Goal: Check status

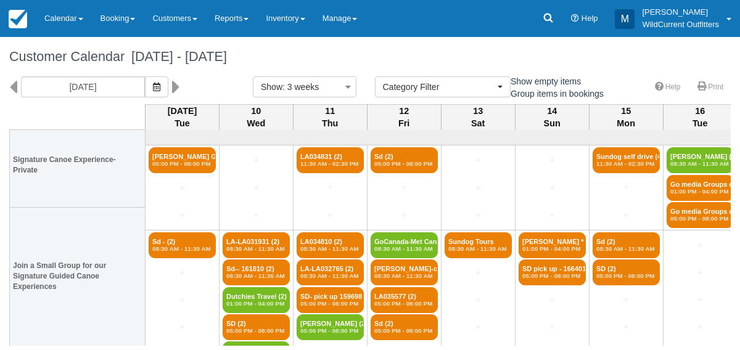
select select
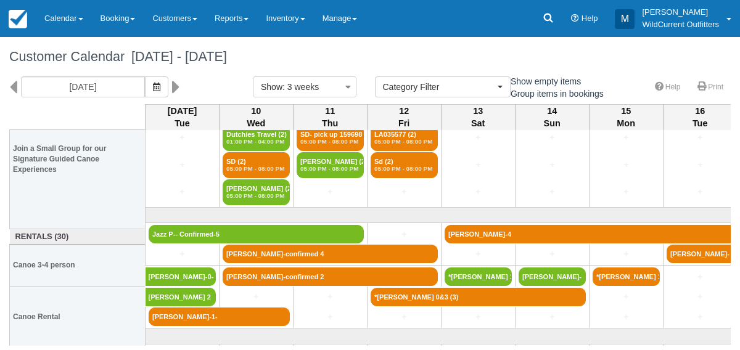
scroll to position [183, 0]
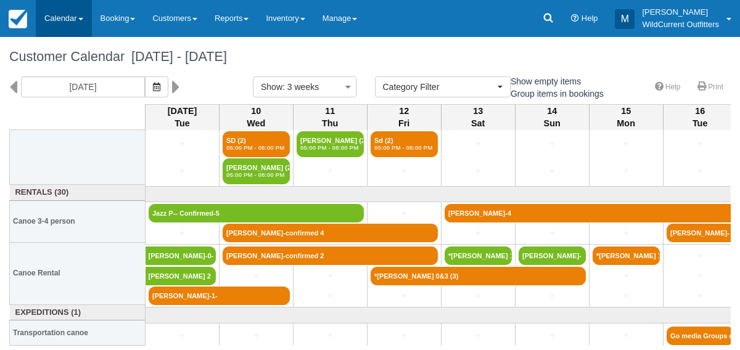
click at [57, 19] on link "Calendar" at bounding box center [64, 18] width 56 height 37
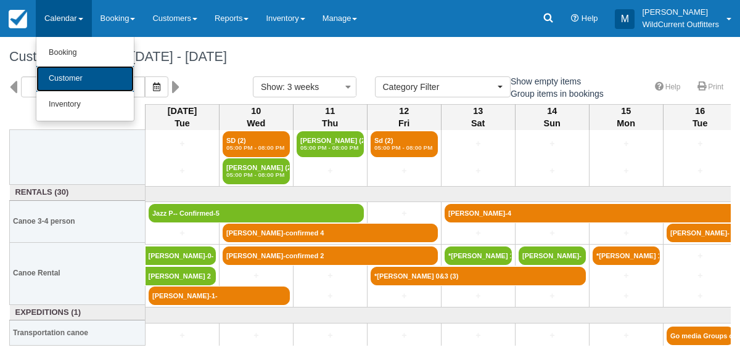
click at [64, 79] on link "Customer" at bounding box center [84, 79] width 97 height 26
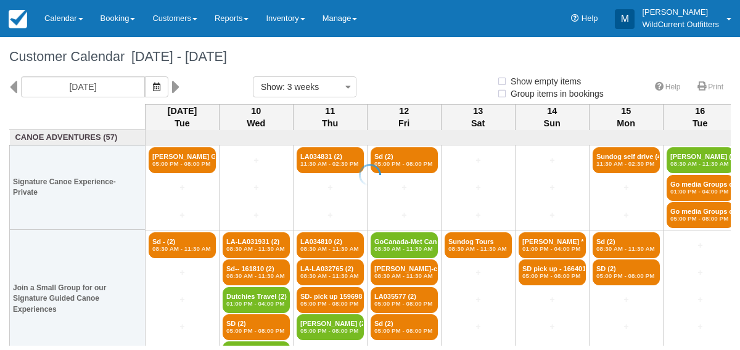
select select
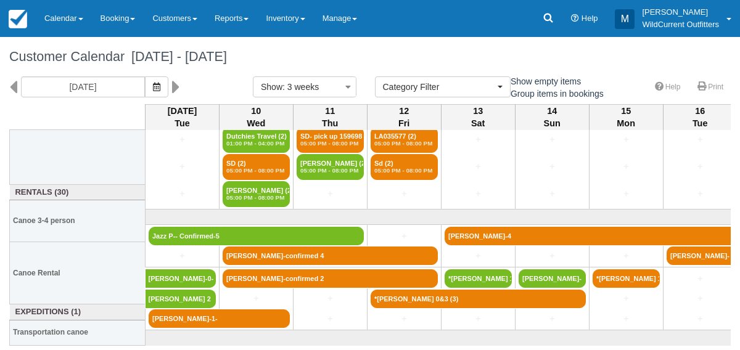
scroll to position [183, 0]
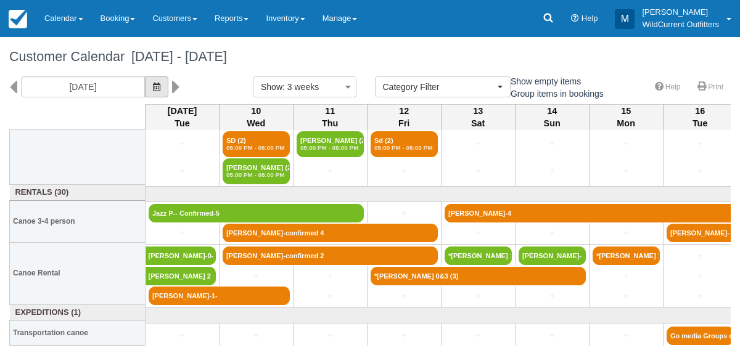
click at [168, 80] on button "button" at bounding box center [156, 87] width 23 height 21
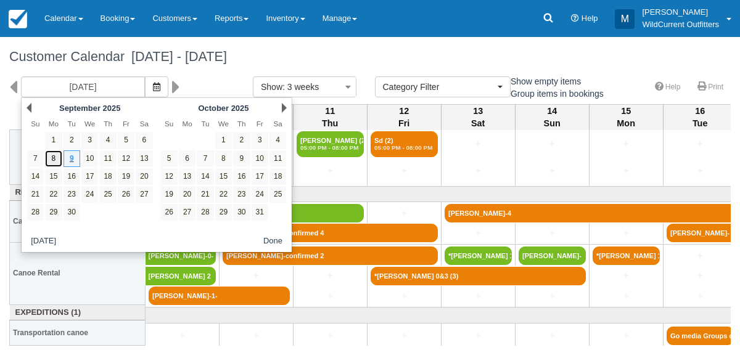
click at [52, 158] on link "8" at bounding box center [53, 159] width 17 height 17
type input "[DATE]"
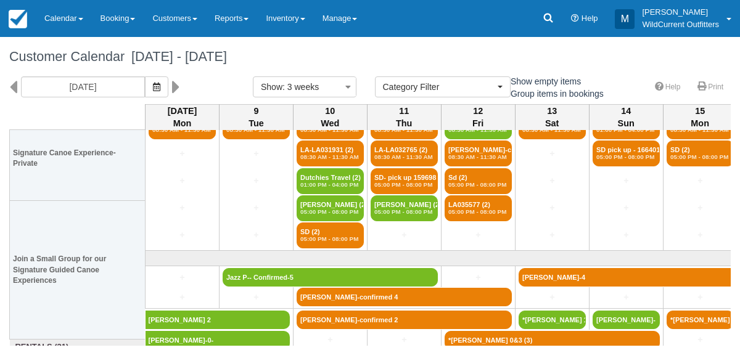
scroll to position [183, 0]
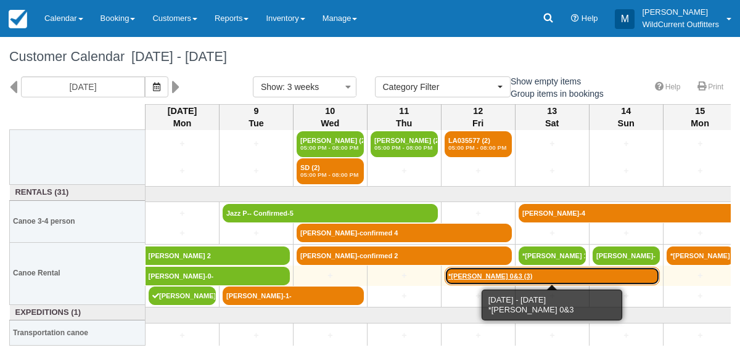
click at [470, 275] on link "*[PERSON_NAME] 0&3 (3)" at bounding box center [552, 276] width 215 height 19
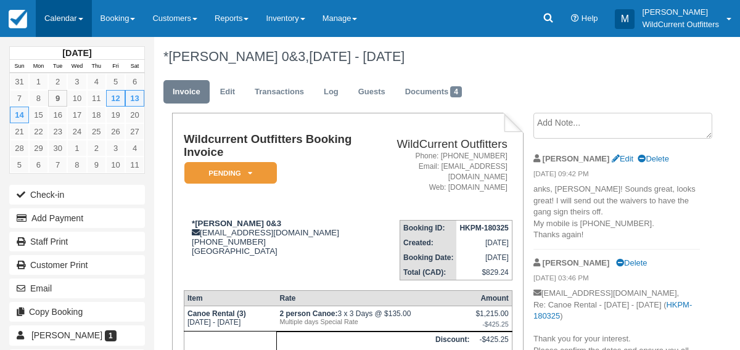
click at [62, 12] on link "Calendar" at bounding box center [64, 18] width 56 height 37
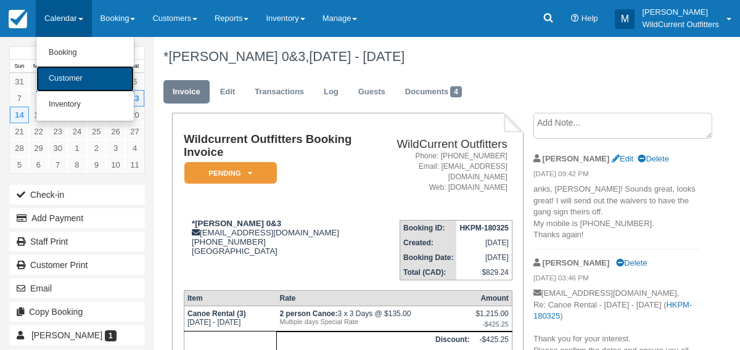
click at [57, 68] on link "Customer" at bounding box center [84, 79] width 97 height 26
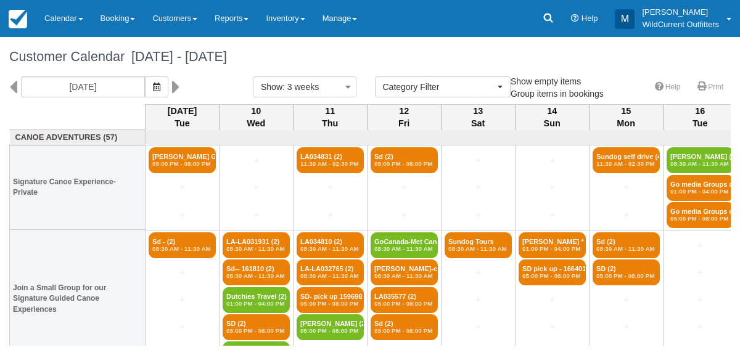
select select
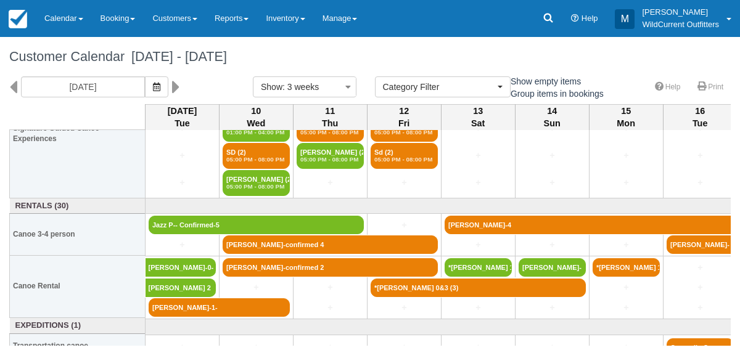
scroll to position [183, 0]
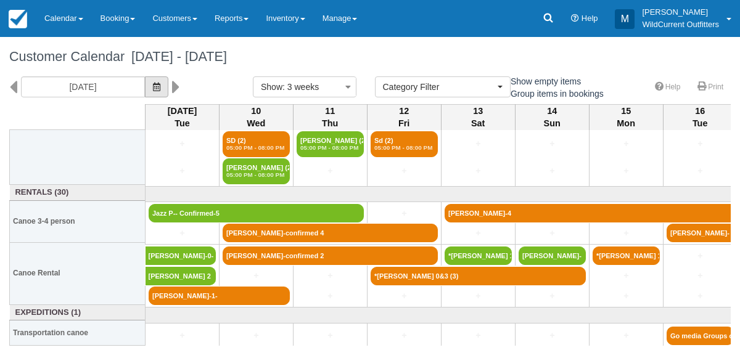
click at [168, 94] on button "button" at bounding box center [156, 87] width 23 height 21
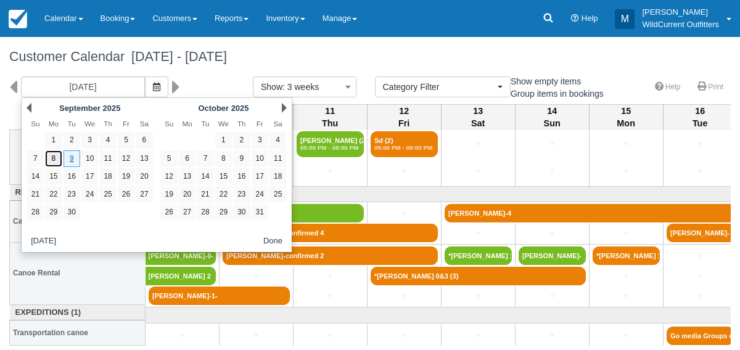
click at [48, 159] on link "8" at bounding box center [53, 159] width 17 height 17
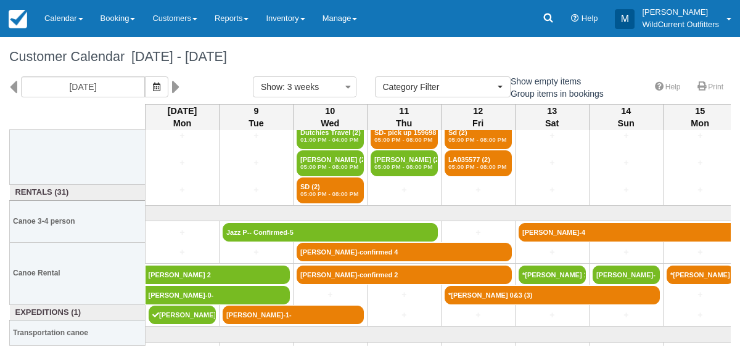
scroll to position [183, 0]
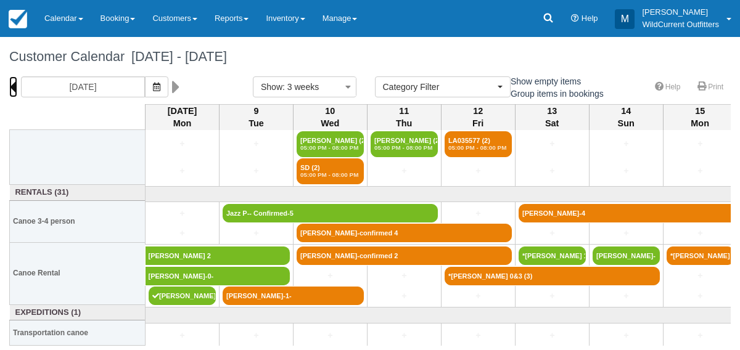
click at [10, 84] on icon at bounding box center [13, 87] width 8 height 21
type input "[DATE]"
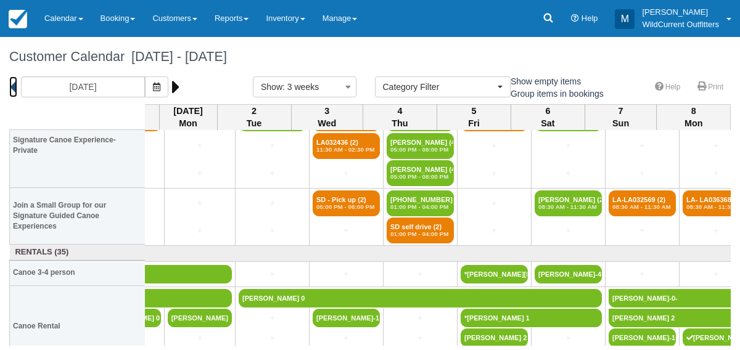
scroll to position [62, 1012]
